Goal: Task Accomplishment & Management: Complete application form

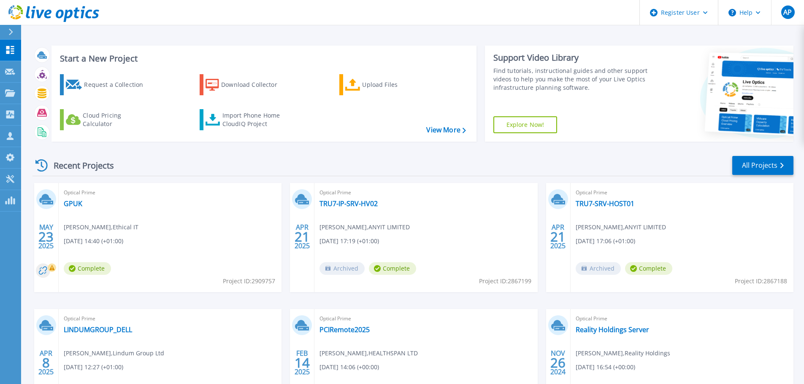
drag, startPoint x: 420, startPoint y: 167, endPoint x: 148, endPoint y: 169, distance: 272.2
click at [148, 169] on div "Recent Projects All Projects" at bounding box center [412, 165] width 761 height 21
drag, startPoint x: 93, startPoint y: 84, endPoint x: 114, endPoint y: 94, distance: 23.6
click at [93, 84] on div "Request a Collection" at bounding box center [118, 84] width 68 height 17
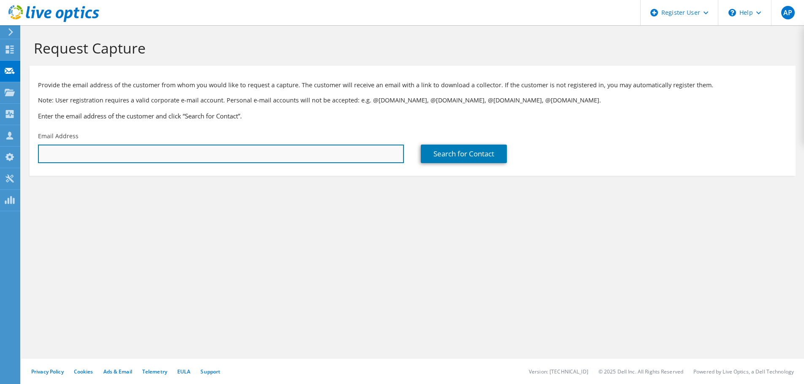
click at [214, 154] on input "text" at bounding box center [221, 154] width 366 height 19
paste input "[PERSON_NAME][EMAIL_ADDRESS][DOMAIN_NAME]"
type input "tony@wireditservices.net"
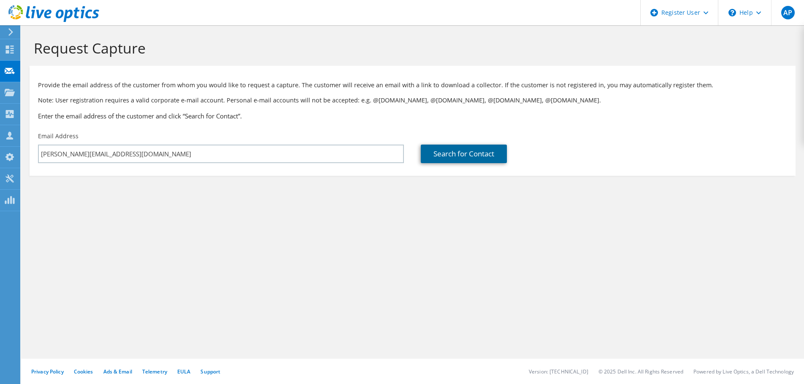
click at [463, 160] on link "Search for Contact" at bounding box center [464, 154] width 86 height 19
type input "Wired It Consulting & Technology Ltd"
type input "Anthony"
type input "Hagan"
type input "[GEOGRAPHIC_DATA]"
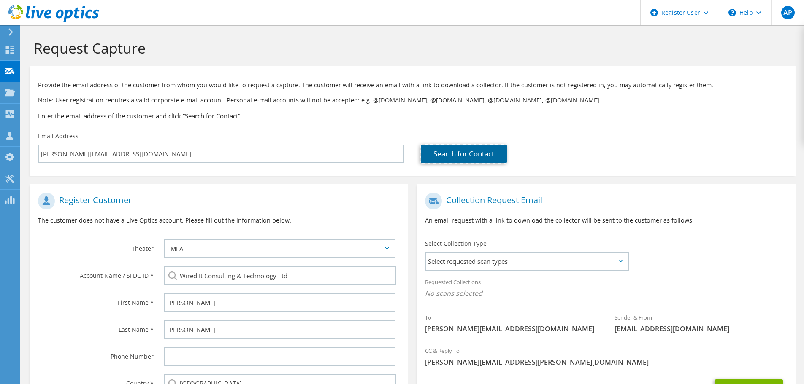
scroll to position [95, 0]
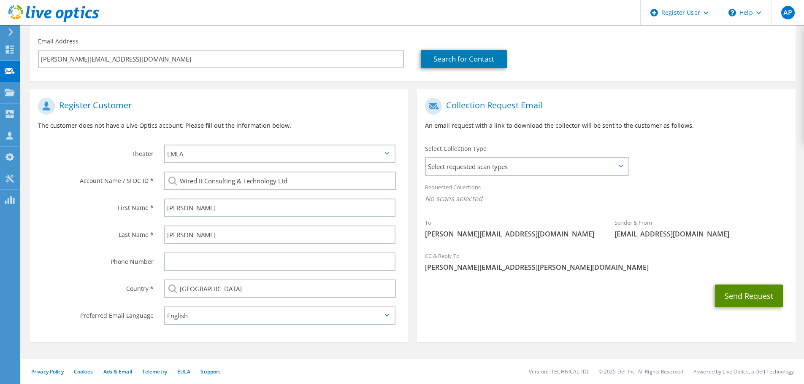
click at [754, 299] on button "Send Request" at bounding box center [749, 296] width 68 height 23
